Goal: Information Seeking & Learning: Learn about a topic

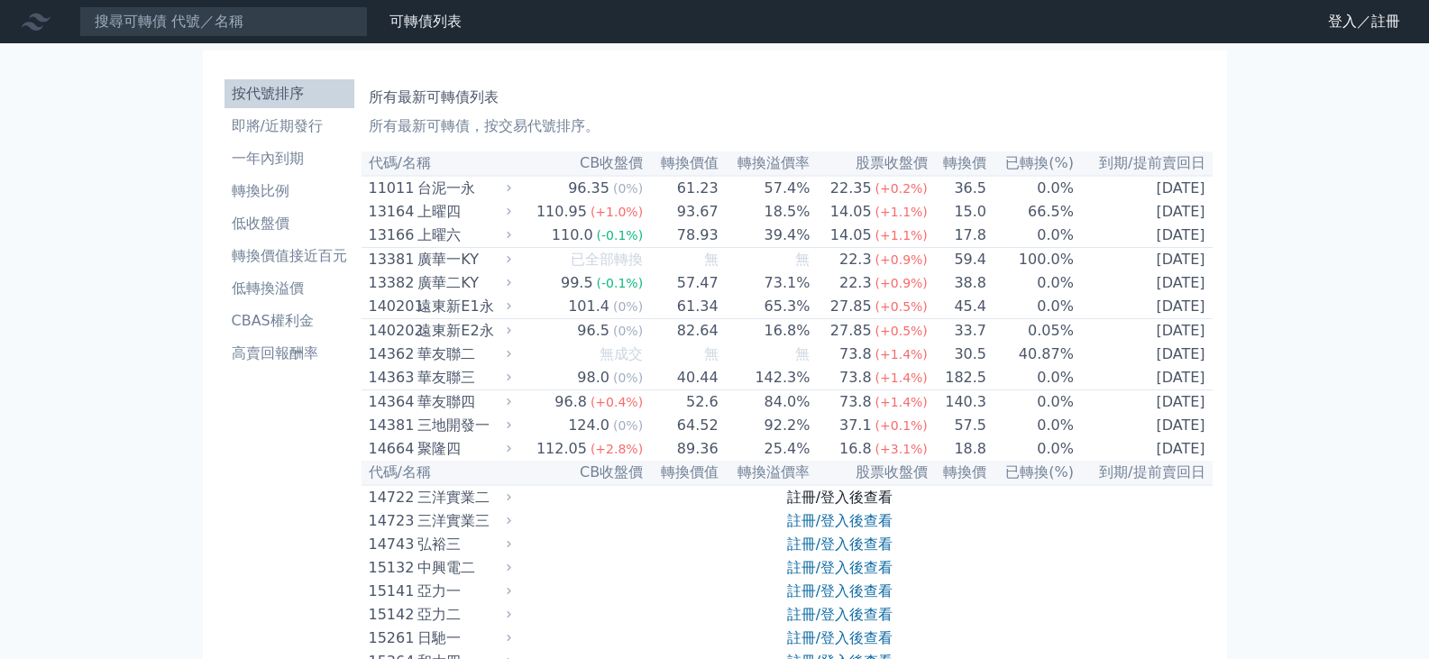
click at [832, 498] on link "註冊/登入後查看" at bounding box center [840, 497] width 106 height 17
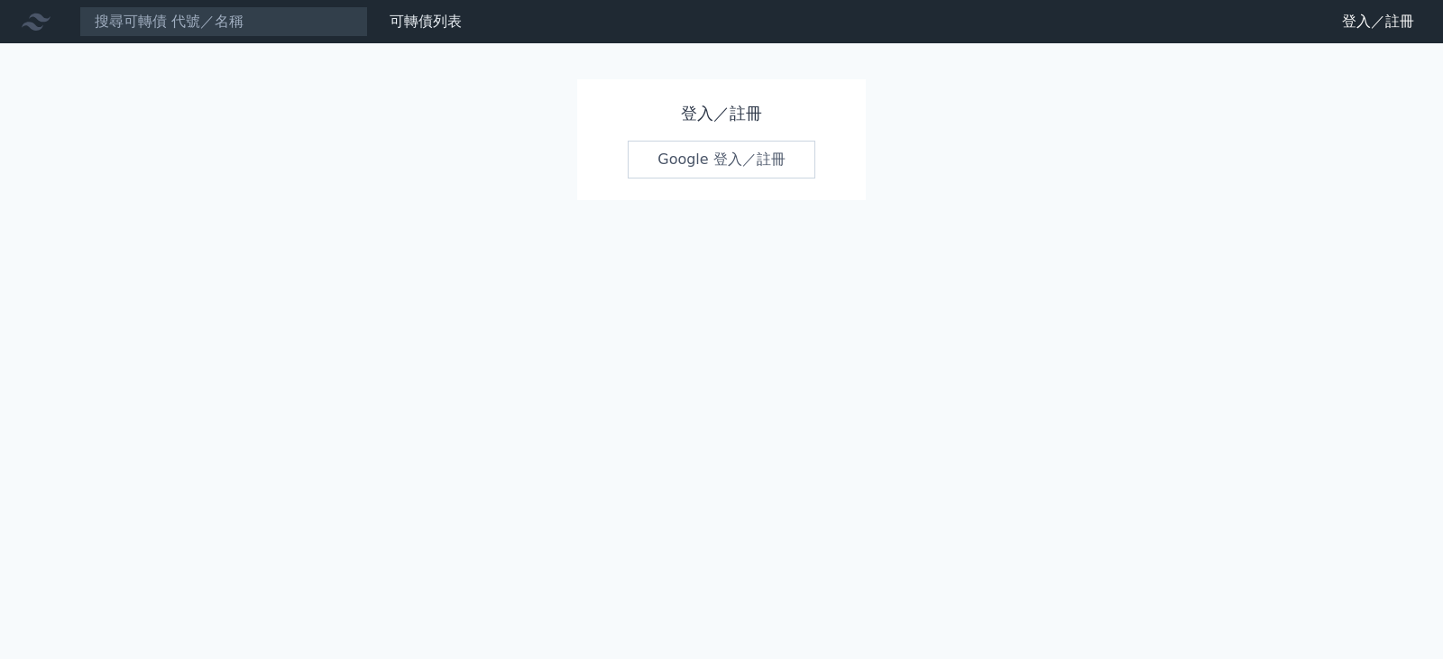
click at [683, 161] on link "Google 登入／註冊" at bounding box center [722, 160] width 188 height 38
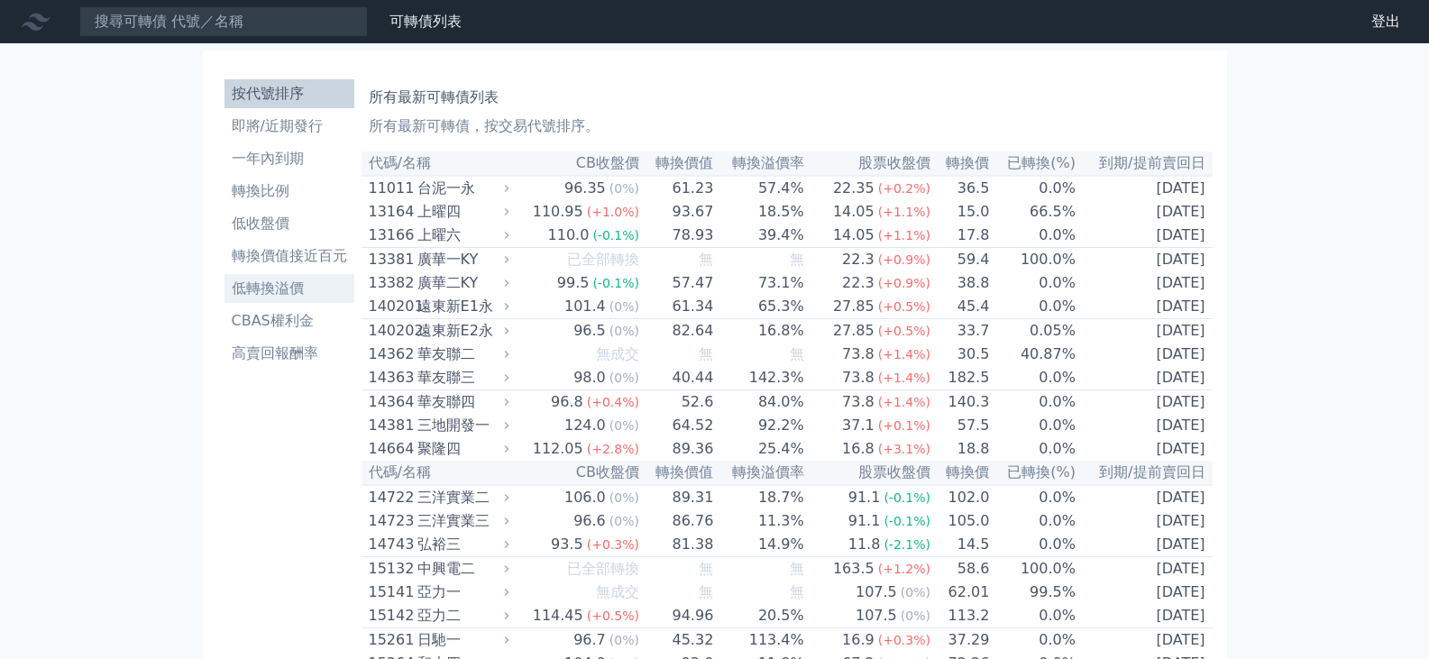
click at [258, 282] on li "低轉換溢價" at bounding box center [290, 289] width 130 height 22
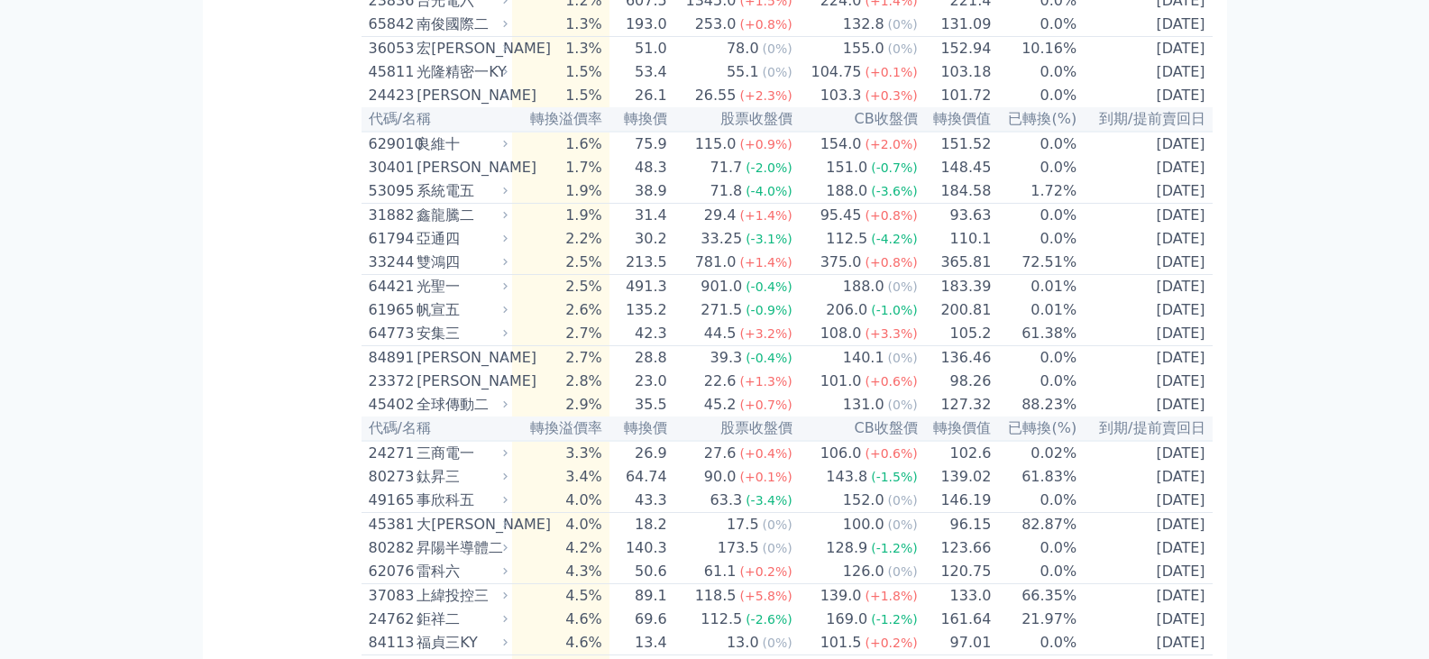
scroll to position [631, 0]
